Goal: Task Accomplishment & Management: Complete application form

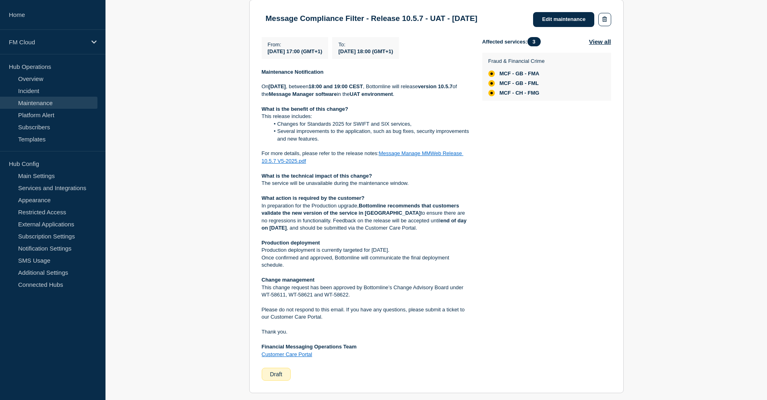
scroll to position [121, 0]
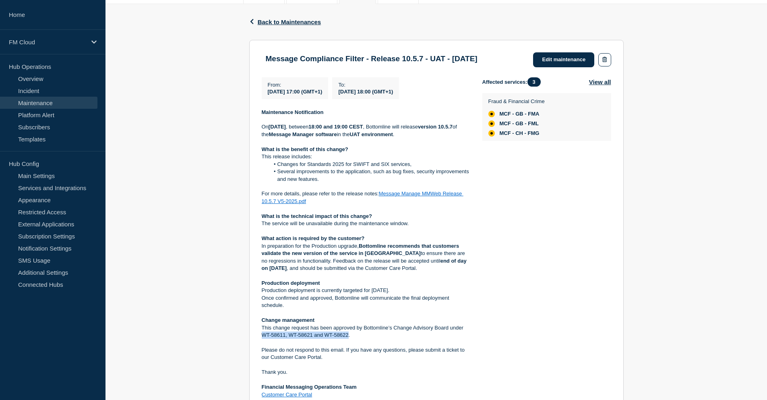
drag, startPoint x: 348, startPoint y: 344, endPoint x: 263, endPoint y: 342, distance: 84.5
click at [263, 339] on p "This change request has been approved by Bottomline’s Change Advisory Board und…" at bounding box center [366, 331] width 208 height 15
copy p "WT-58611, WT-58621 and WT-58622"
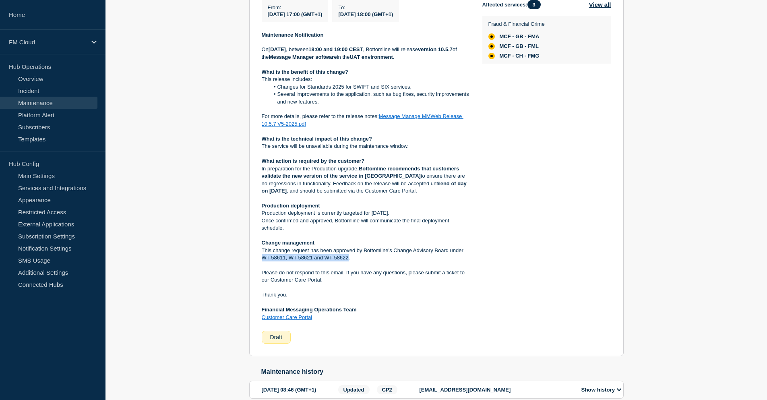
scroll to position [185, 0]
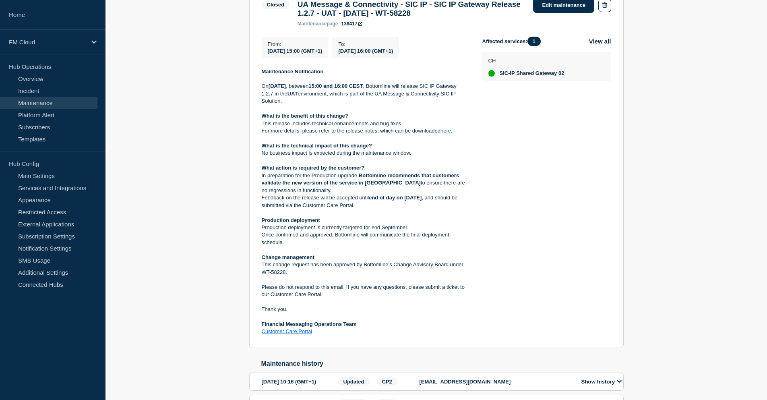
scroll to position [161, 0]
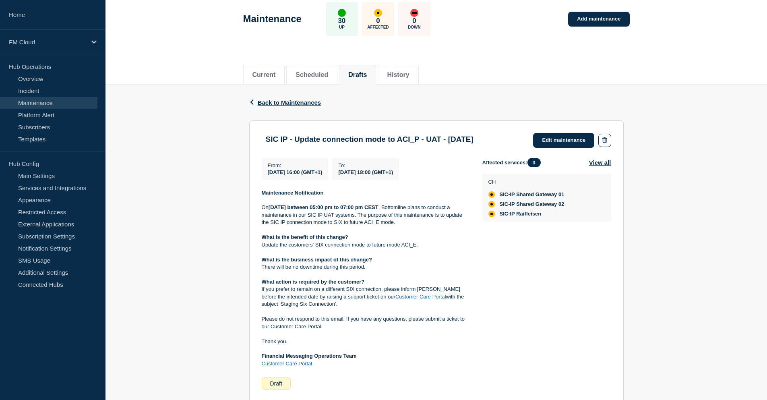
scroll to position [80, 0]
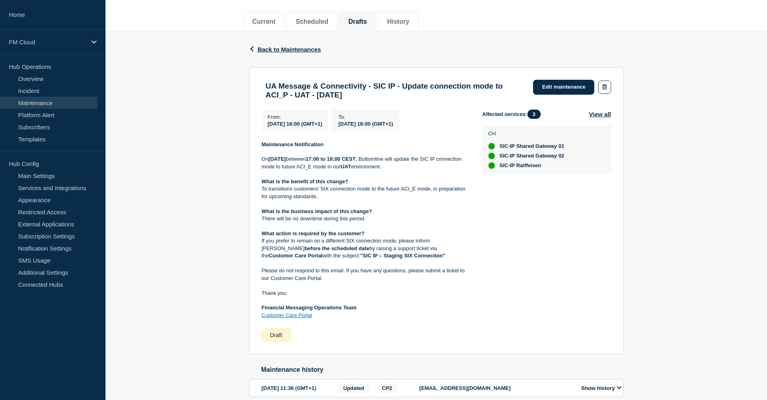
scroll to position [74, 0]
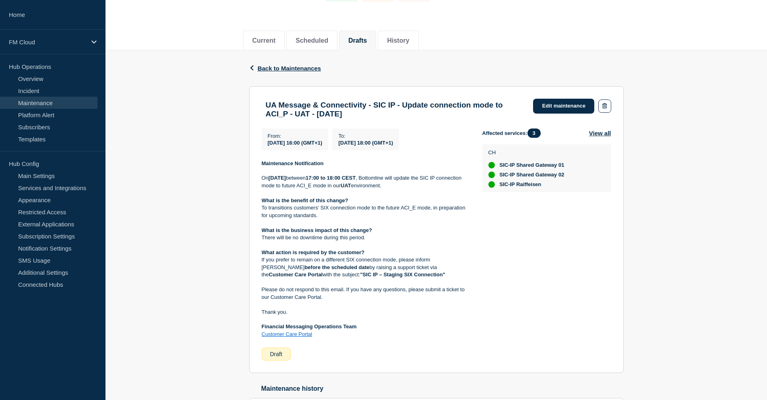
drag, startPoint x: 428, startPoint y: 119, endPoint x: 365, endPoint y: 120, distance: 63.6
click at [365, 118] on h3 "UA Message & Connectivity - SIC IP - Update connection mode to ACI_P - UAT - [D…" at bounding box center [396, 110] width 260 height 18
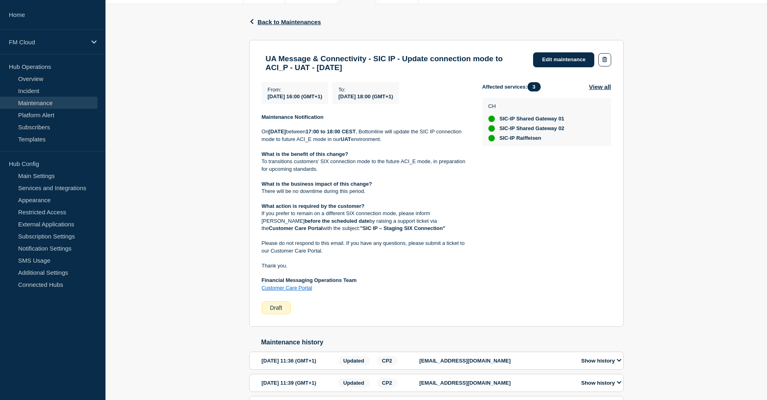
scroll to position [80, 0]
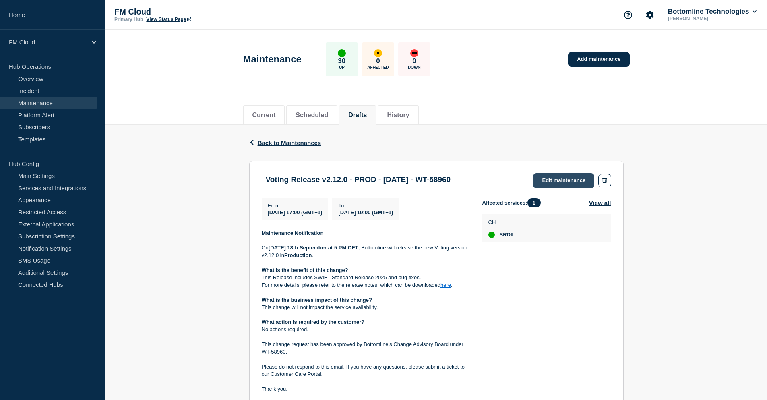
click at [568, 184] on link "Edit maintenance" at bounding box center [563, 180] width 61 height 15
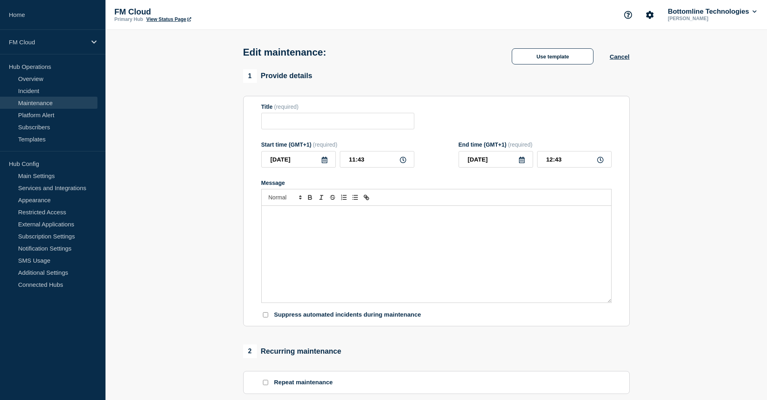
type input "Voting Release v2.12.0 - PROD - 18/SEPT/2025 - WT-58960"
type input "[DATE]"
type input "17:00"
type input "2025-09-18"
type input "19:00"
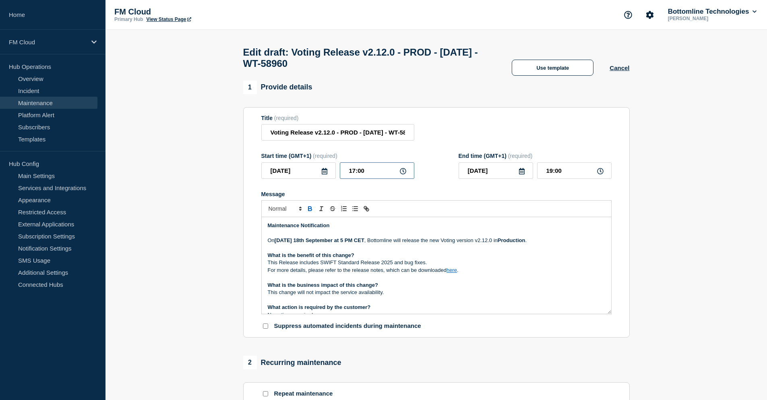
click at [353, 174] on input "17:00" at bounding box center [377, 170] width 74 height 16
type input "16:00"
type input "18:00"
click at [508, 272] on p "For more details, please refer to the release notes, which can be downloaded he…" at bounding box center [436, 269] width 337 height 7
click at [347, 243] on strong "September at 5 PM CET" at bounding box center [334, 240] width 59 height 6
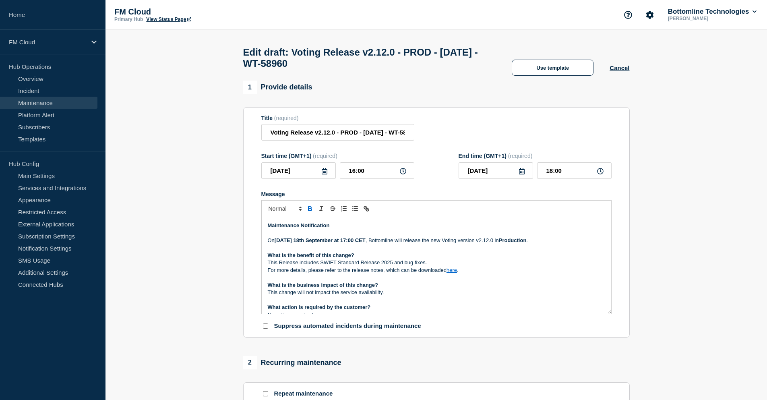
click at [365, 243] on strong "September at 17:00 CET" at bounding box center [335, 240] width 60 height 6
click at [553, 244] on p "On Tuesday 18th September at 17:00 CEST , Bottomline will release the new Votin…" at bounding box center [436, 240] width 337 height 7
click at [453, 273] on link "here" at bounding box center [451, 270] width 10 height 6
click at [448, 288] on link "https://bottomline.thruinc.net/Publishing/Link.aspx?LinkID=1A10Y9LWZ3JRH" at bounding box center [433, 284] width 55 height 10
click at [712, 234] on section "1 Provide details Title (required) Voting Release v2.12.0 - PROD - 18/SEPT/2025…" at bounding box center [435, 380] width 661 height 601
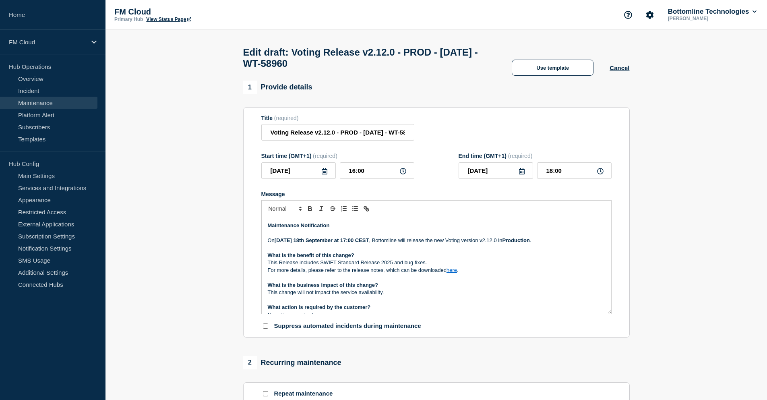
click at [283, 243] on strong "Tuesday 18th" at bounding box center [288, 240] width 29 height 6
click at [350, 266] on p "This Release includes SWIFT Standard Release 2025 and bug fixes." at bounding box center [436, 262] width 337 height 7
click at [387, 132] on input "Voting Release v2.12.0 - PROD - 18/SEPT/2025 - WT-58960" at bounding box center [337, 132] width 153 height 16
type input "Voting Release v2.12.0 - PROD - 18/SEP/2025 - WT-58960"
click at [431, 274] on p "For more details, please refer to the release notes, which can be downloaded he…" at bounding box center [436, 269] width 337 height 7
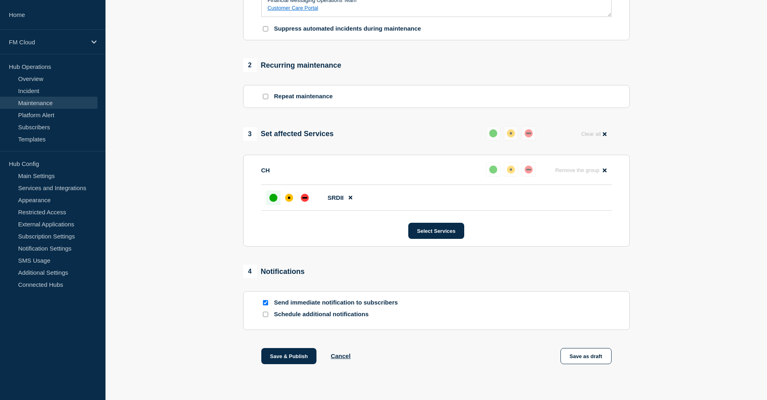
scroll to position [317, 0]
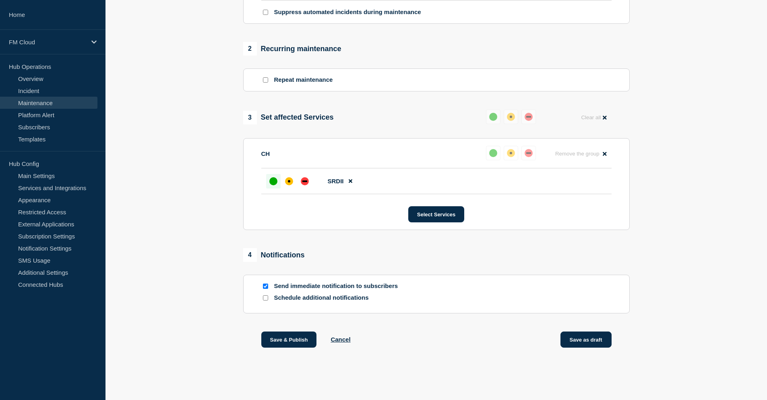
click at [583, 336] on button "Save as draft" at bounding box center [585, 339] width 51 height 16
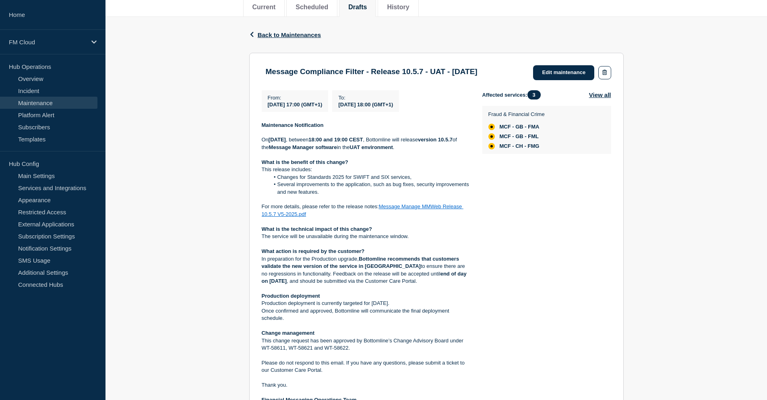
scroll to position [121, 0]
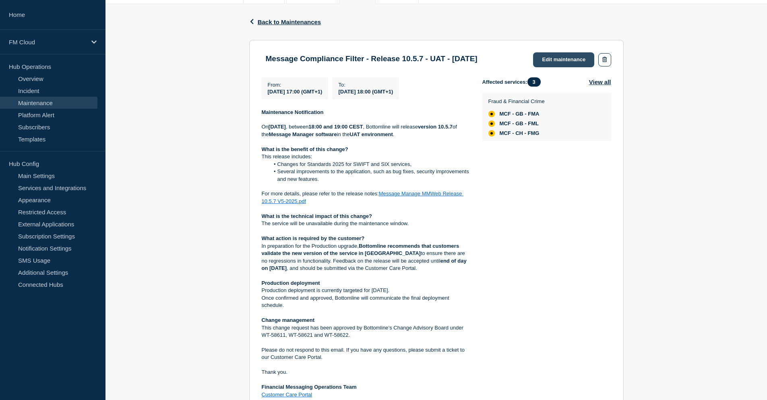
click at [548, 58] on link "Edit maintenance" at bounding box center [563, 59] width 61 height 15
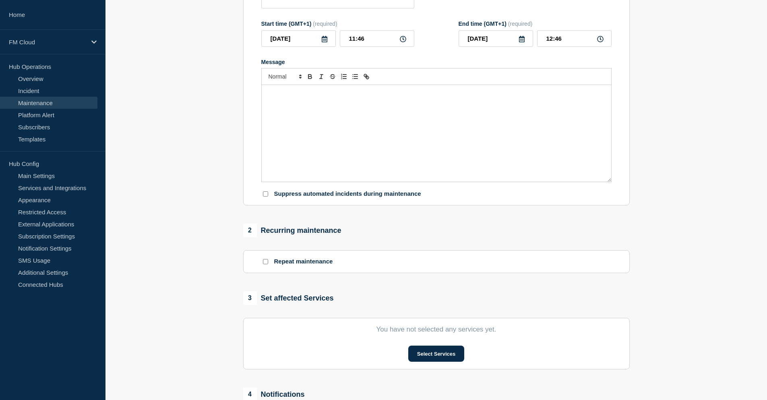
type input "Message Compliance Filter - Release 10.5.7 - UAT - 18/SEP/2025"
type input "2025-09-18"
type input "17:00"
type input "2025-09-18"
type input "18:00"
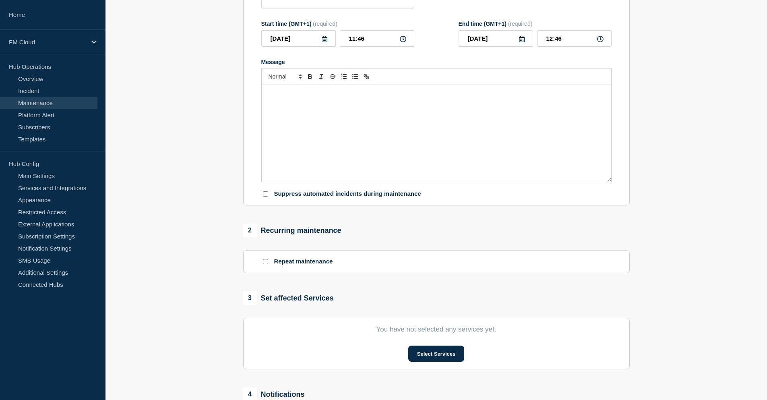
checkbox input "false"
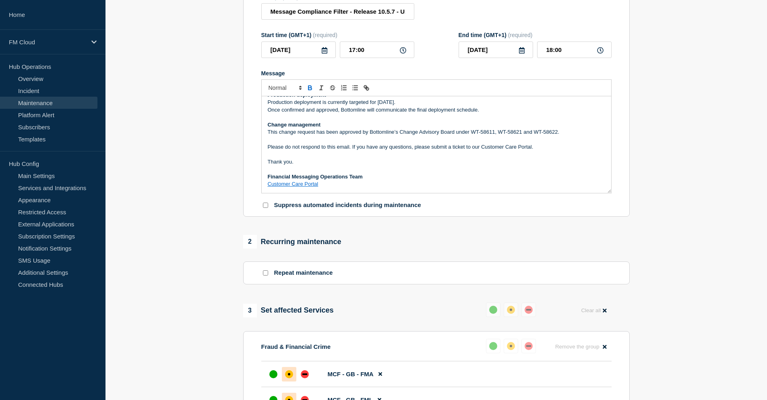
scroll to position [158, 0]
drag, startPoint x: 471, startPoint y: 135, endPoint x: 556, endPoint y: 134, distance: 85.3
click at [556, 134] on p "This change request has been approved by Bottomline’s Change Advisory Board und…" at bounding box center [436, 131] width 337 height 7
copy p "WT-58611, WT-58621 and WT-58622"
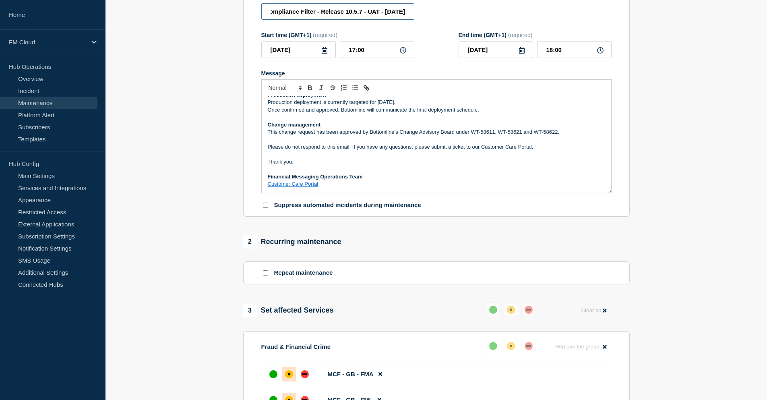
drag, startPoint x: 393, startPoint y: 16, endPoint x: 435, endPoint y: 16, distance: 41.4
click at [435, 16] on div "Title (required) Message Compliance Filter - Release 10.5.7 - UAT - 18/SEP/2025" at bounding box center [436, 7] width 350 height 26
click at [406, 14] on input "Message Compliance Filter - Release 10.5.7 - UAT - 18/SEP/2025" at bounding box center [337, 11] width 153 height 16
paste input "WT-58611, WT-58621 and WT-58622"
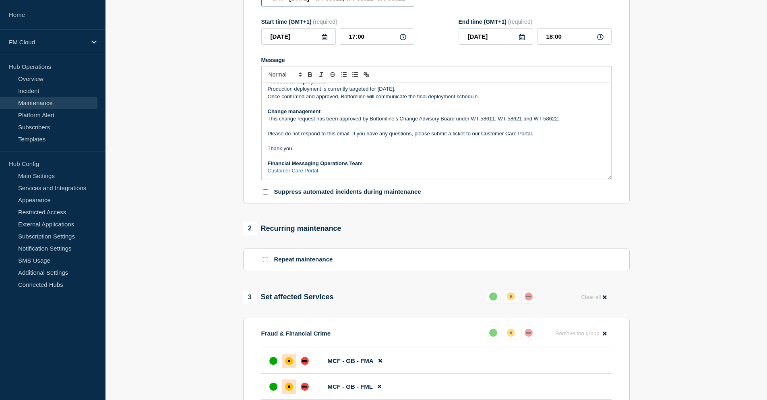
scroll to position [0, 144]
type input "Message Compliance Filter - Release 10.5.7 - UAT - 18/SEP/2025 - WT-58611, WT-5…"
click at [461, 137] on p "Please do not respond to this email. If you have any questions, please submit a…" at bounding box center [436, 133] width 337 height 7
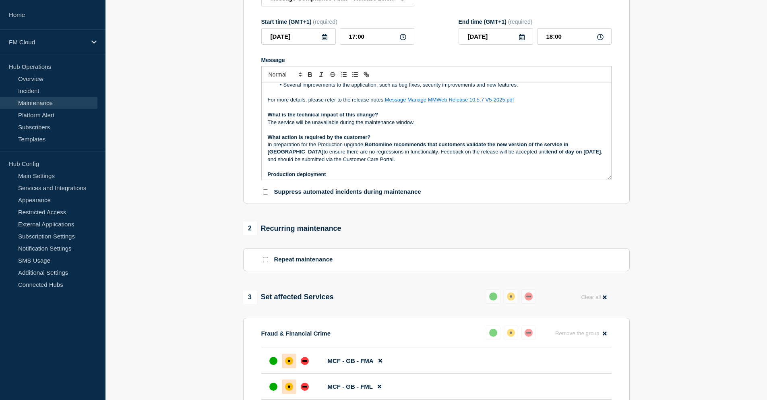
scroll to position [37, 0]
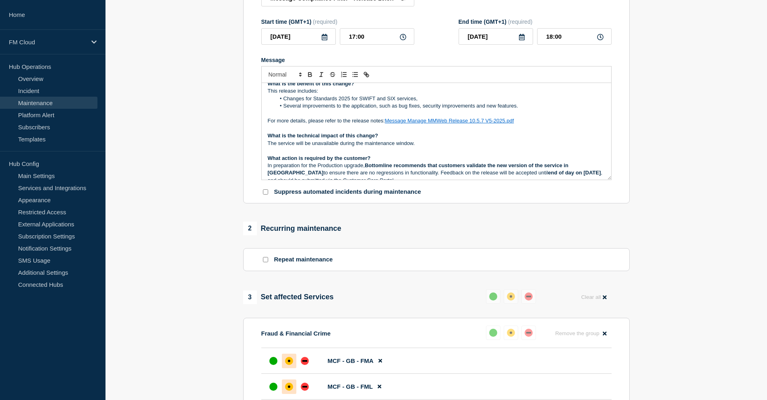
click at [443, 124] on link "Message Manage MMWeb Release 10.5.7 V5-2025.pdf" at bounding box center [449, 120] width 129 height 6
click at [430, 148] on link "https://bottomline.thruinc.net/Publishing/Link.aspx?LinkID=0Q1SRHIDM4GXW" at bounding box center [430, 143] width 55 height 10
click at [514, 102] on li "Changes for Standards 2025 for SWIFT and SIX services," at bounding box center [440, 98] width 330 height 7
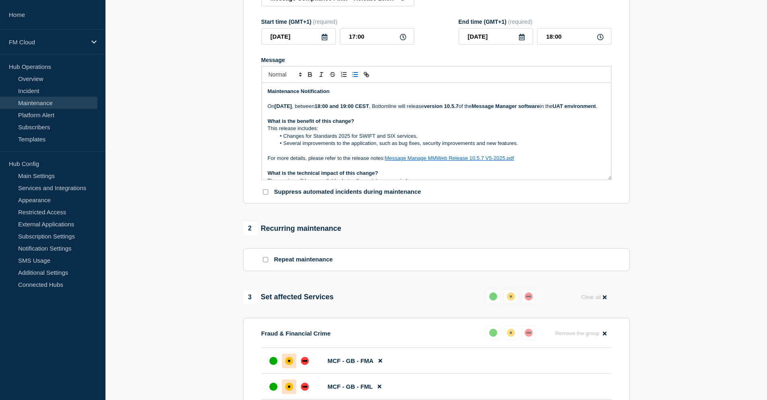
click at [686, 114] on section "1 Provide details Title (required) Message Compliance Filter - Release 10.5.7 -…" at bounding box center [435, 272] width 661 height 652
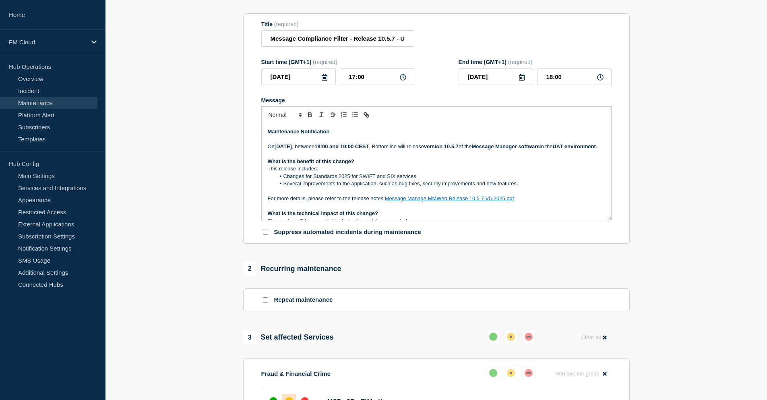
click at [365, 158] on p "Message" at bounding box center [436, 153] width 337 height 7
click at [364, 165] on p "What is the benefit of this change?" at bounding box center [436, 161] width 337 height 7
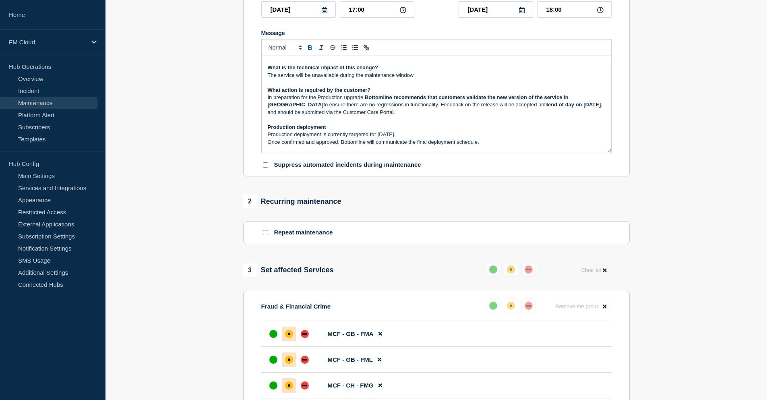
scroll to position [78, 0]
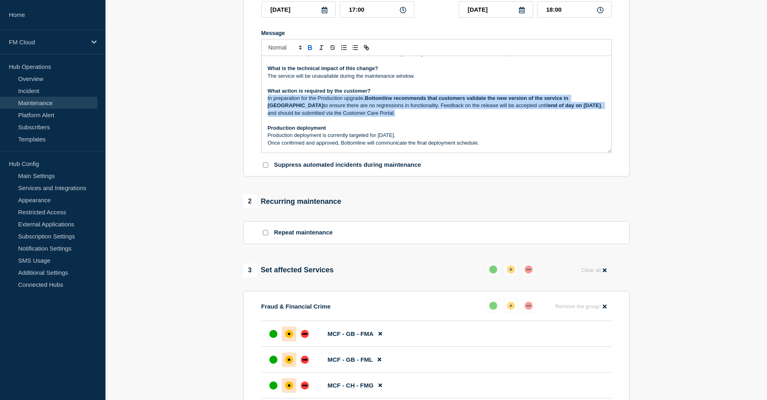
drag, startPoint x: 384, startPoint y: 140, endPoint x: 262, endPoint y: 124, distance: 122.9
click at [262, 124] on div "Maintenance Notification On Thursday, 18 September 2025 , between 18:00 and 19:…" at bounding box center [436, 104] width 349 height 97
click at [378, 117] on p "In preparation for the Production upgrade, Bottomline recommends that customers…" at bounding box center [436, 106] width 337 height 22
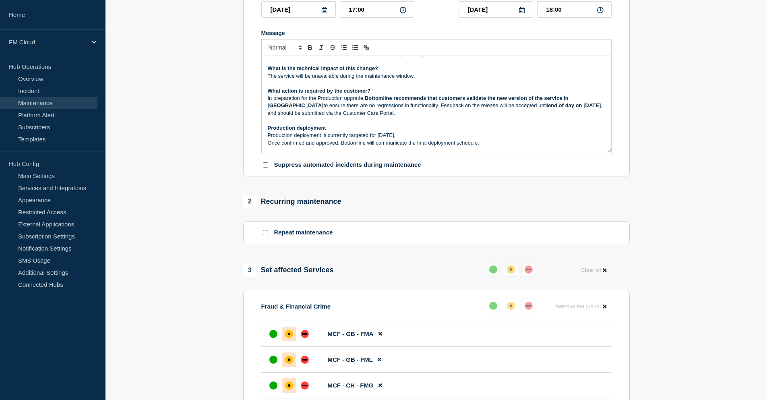
click at [373, 117] on p "In preparation for the Production upgrade, Bottomline recommends that customers…" at bounding box center [436, 106] width 337 height 22
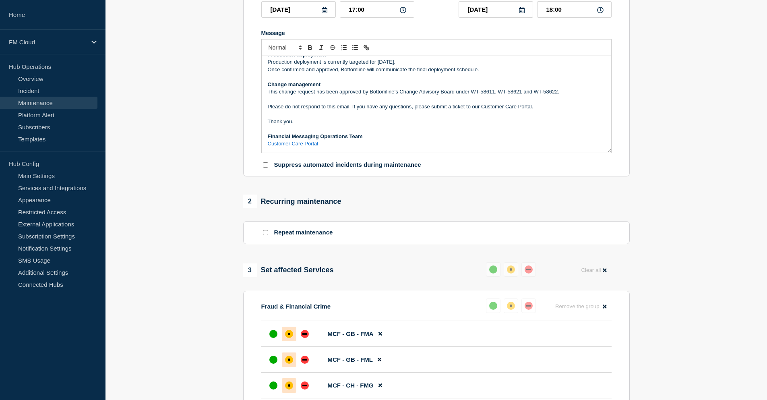
scroll to position [201, 0]
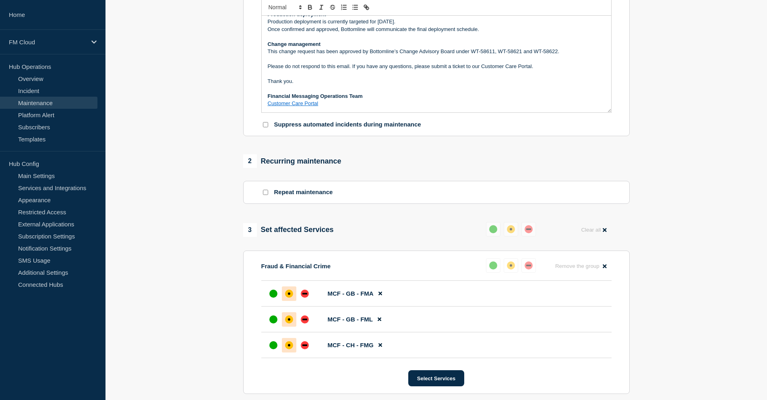
click at [299, 106] on link "Customer Care Portal" at bounding box center [293, 103] width 51 height 6
click at [338, 70] on p "Please do not respond to this email. If you have any questions, please submit a…" at bounding box center [436, 66] width 337 height 7
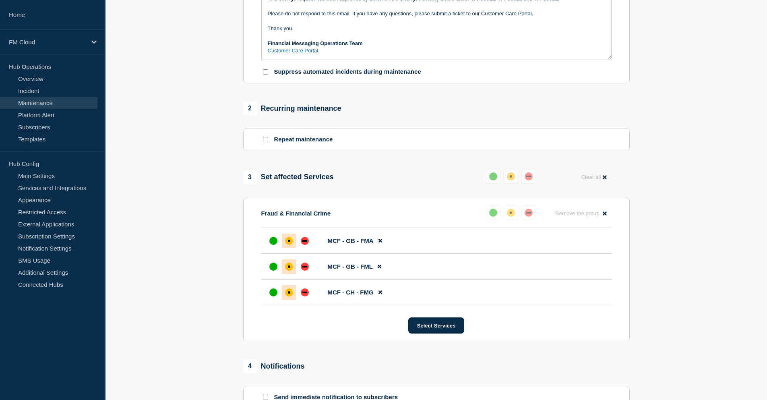
scroll to position [362, 0]
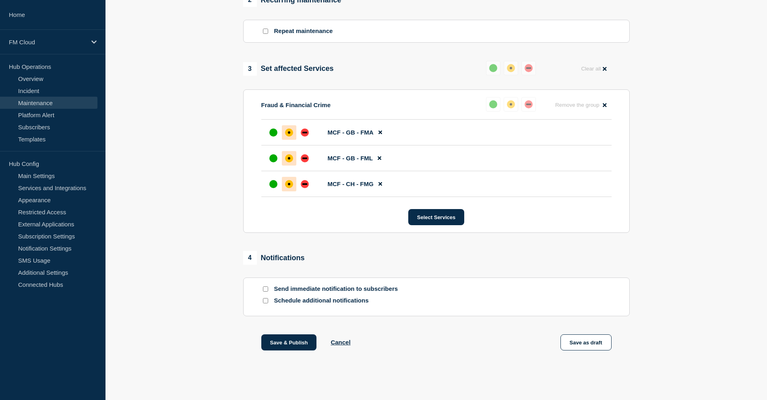
click at [267, 291] on input "Send immediate notification to subscribers" at bounding box center [265, 288] width 5 height 5
checkbox input "true"
click at [591, 350] on button "Save as draft" at bounding box center [585, 342] width 51 height 16
